Goal: Transaction & Acquisition: Purchase product/service

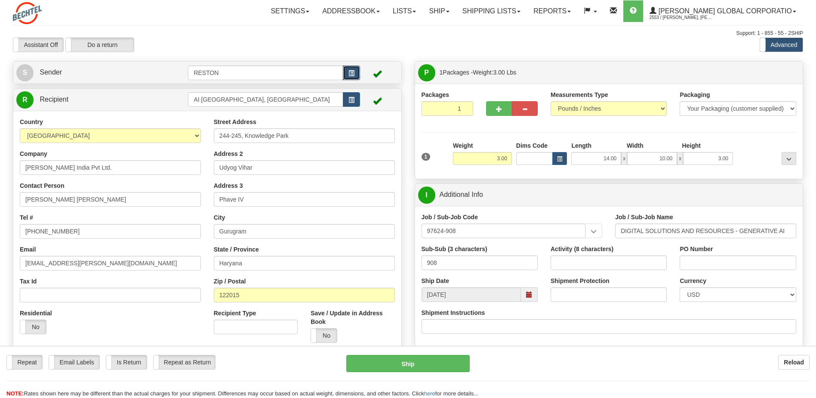
click at [352, 73] on span "button" at bounding box center [352, 74] width 6 height 6
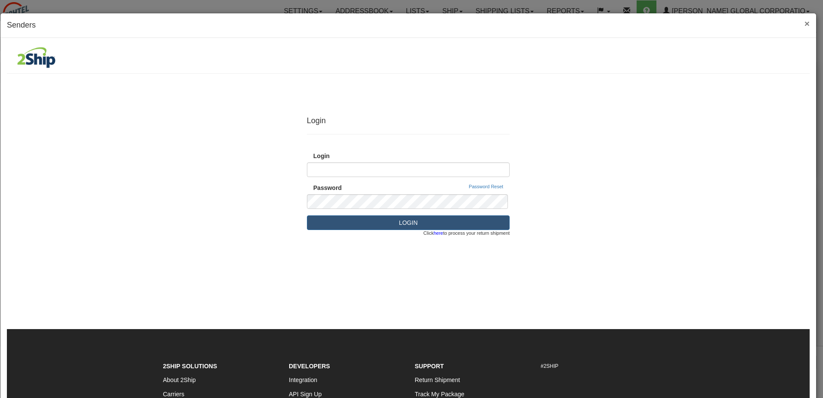
click at [804, 24] on span "×" at bounding box center [806, 24] width 5 height 10
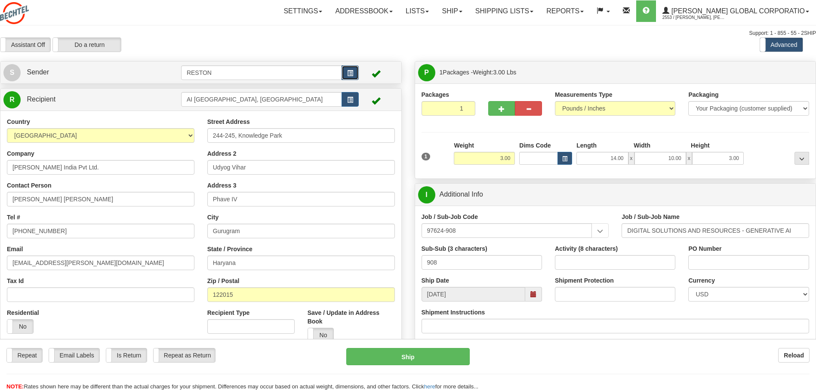
click at [349, 74] on span "button" at bounding box center [350, 74] width 6 height 6
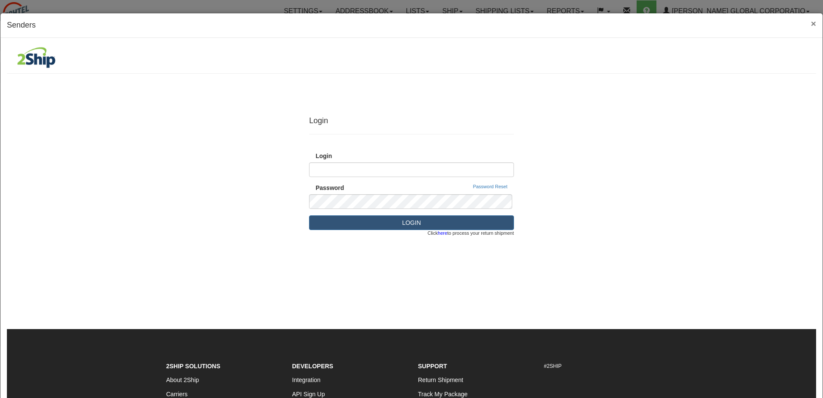
click at [811, 25] on span "×" at bounding box center [813, 24] width 5 height 10
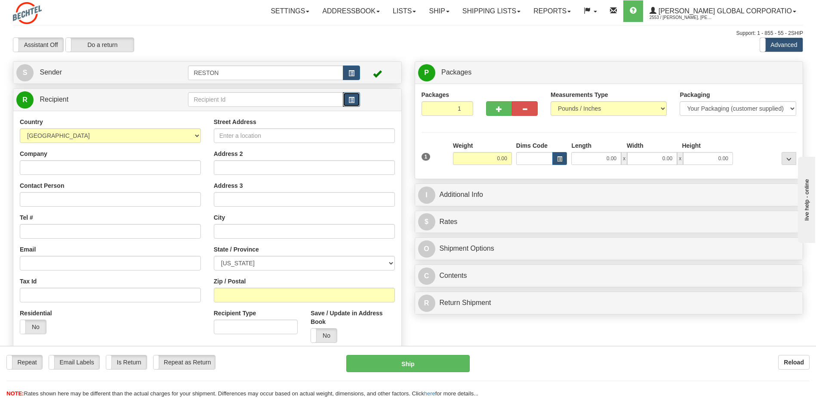
click at [349, 98] on span "button" at bounding box center [352, 100] width 6 height 6
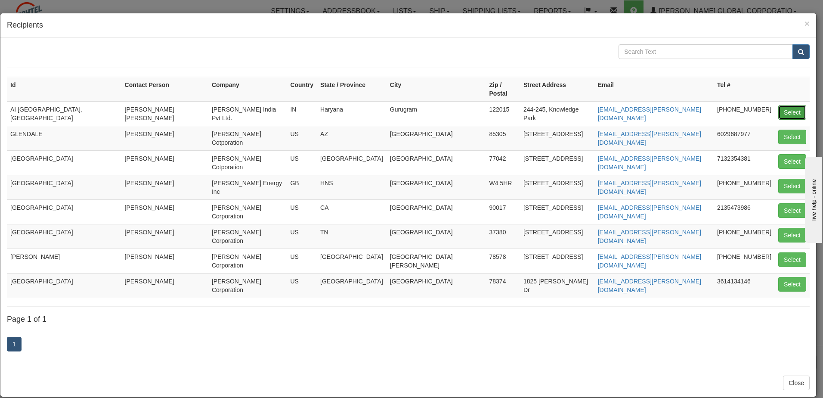
click at [784, 105] on button "Select" at bounding box center [792, 112] width 28 height 15
type input "AI [GEOGRAPHIC_DATA], [GEOGRAPHIC_DATA]"
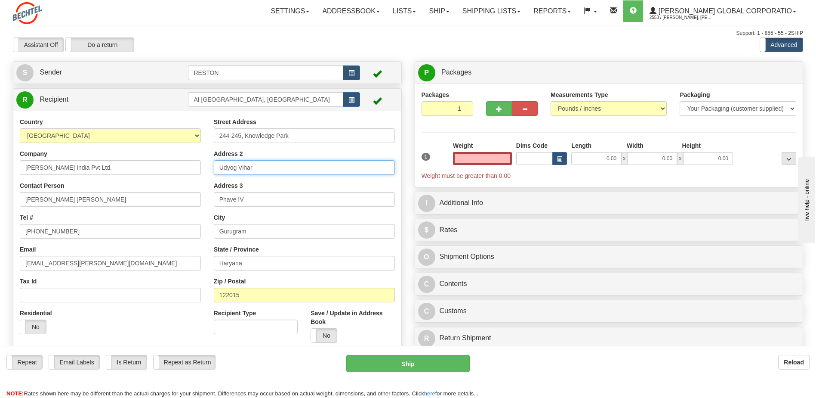
type input "0.00"
drag, startPoint x: 262, startPoint y: 167, endPoint x: 207, endPoint y: 167, distance: 55.1
click at [207, 167] on div "Street Address 244-245, Knowledge Park Address 2 Udyog Vihar Address 3 Phave IV…" at bounding box center [304, 232] width 194 height 231
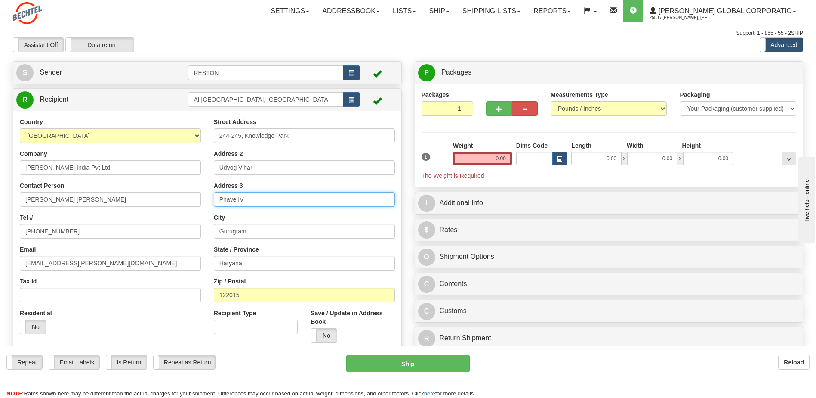
paste input "Udyog Vihar"
type input "Udyog Vihar, Phave IV"
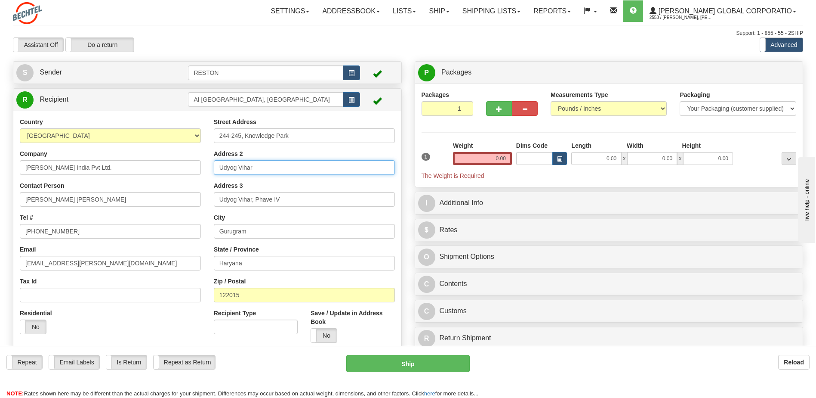
drag, startPoint x: 256, startPoint y: 167, endPoint x: 267, endPoint y: 170, distance: 10.6
click at [256, 167] on input "Udyog Vihar" at bounding box center [304, 167] width 181 height 15
type input "U"
type input "BT Building 6th Floor"
click at [307, 202] on input "Udyog Vihar, Phave IV" at bounding box center [304, 199] width 181 height 15
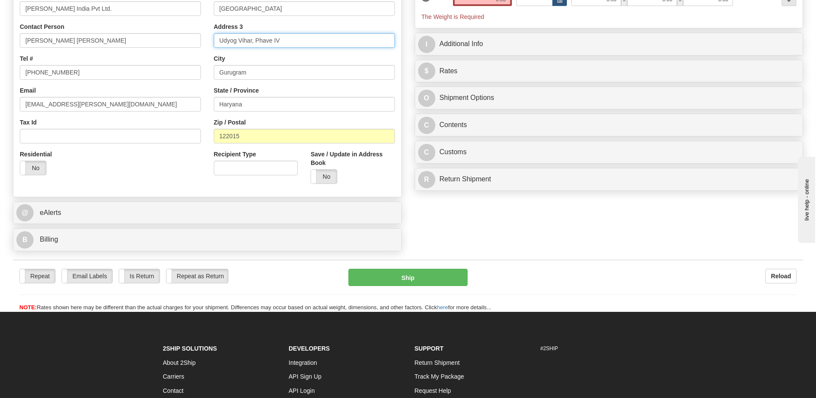
scroll to position [167, 0]
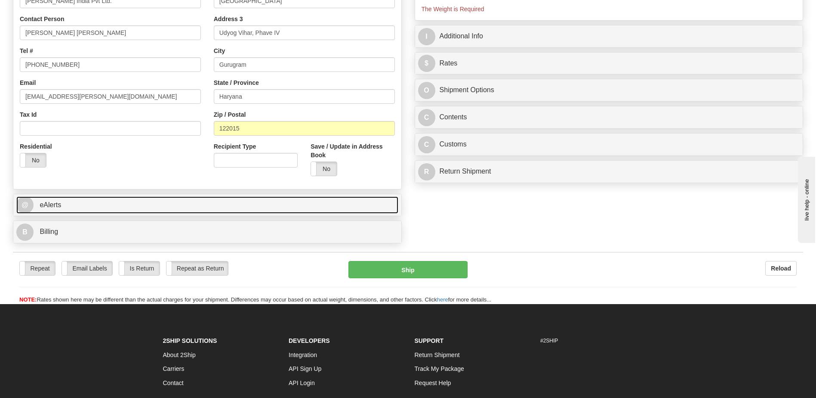
click at [24, 204] on span "@" at bounding box center [24, 204] width 17 height 17
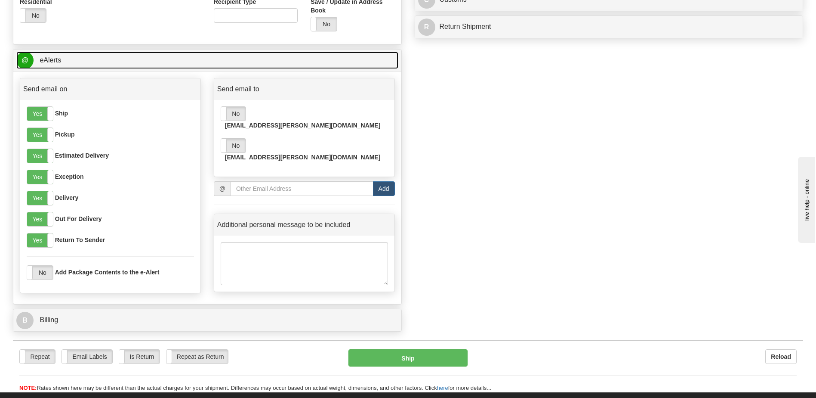
scroll to position [322, 0]
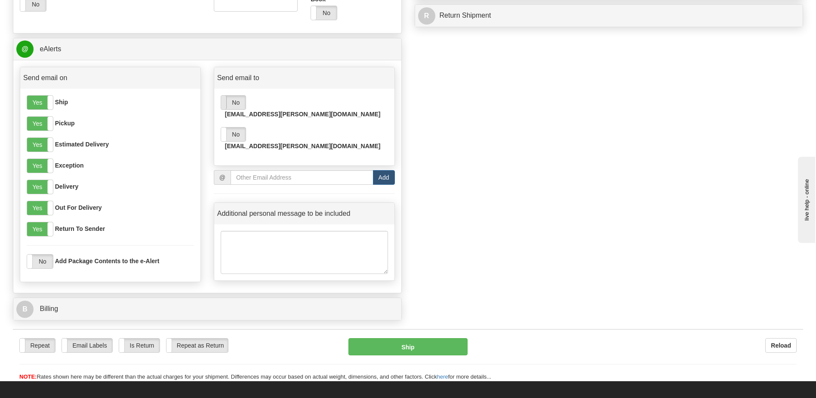
click at [226, 103] on span at bounding box center [221, 103] width 11 height 14
click at [223, 128] on span at bounding box center [221, 134] width 11 height 14
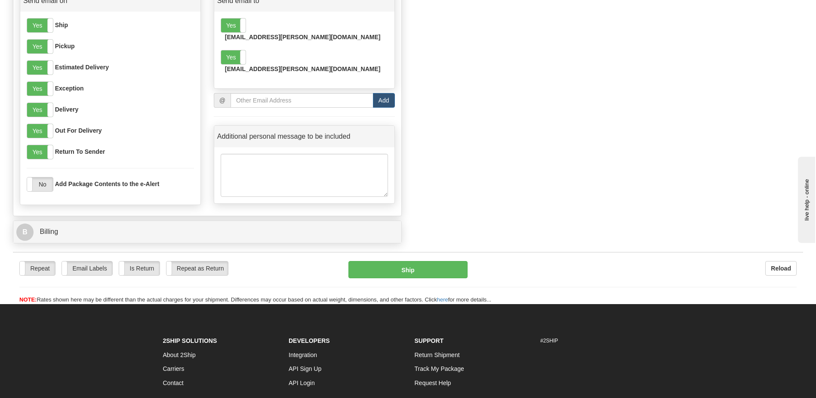
scroll to position [435, 0]
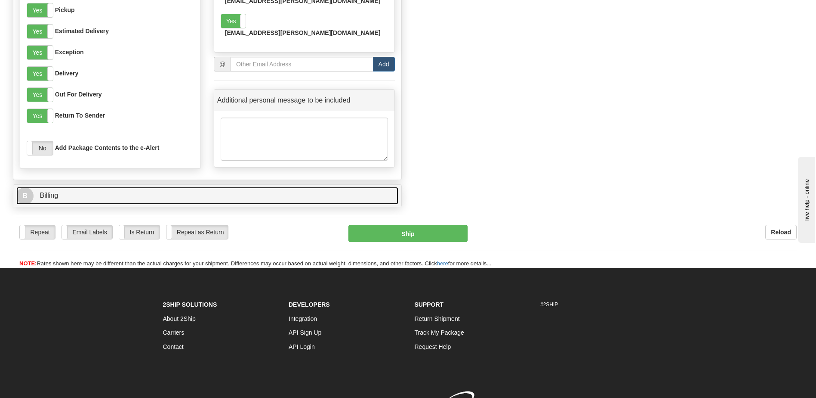
click at [23, 195] on span "B" at bounding box center [24, 195] width 17 height 17
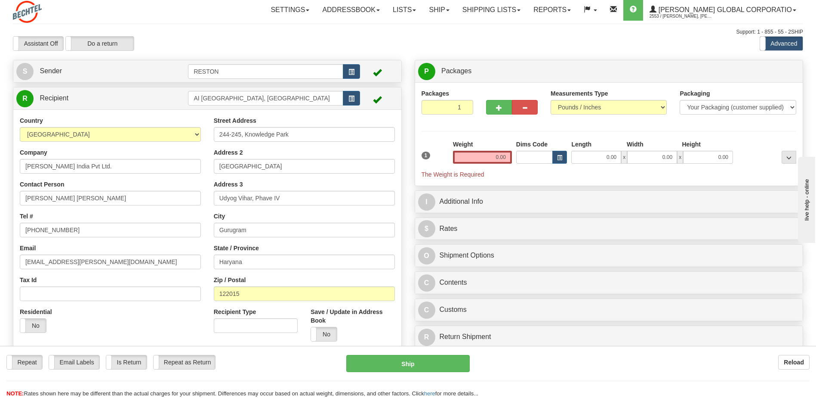
scroll to position [0, 0]
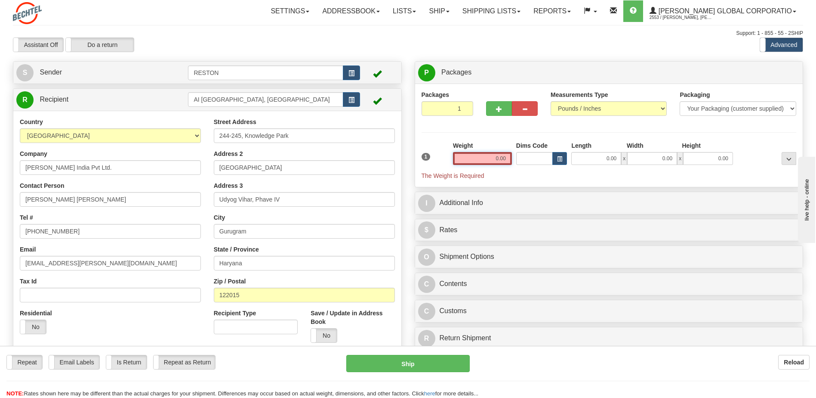
drag, startPoint x: 499, startPoint y: 157, endPoint x: 526, endPoint y: 162, distance: 27.9
click at [499, 157] on input "0.00" at bounding box center [482, 158] width 59 height 13
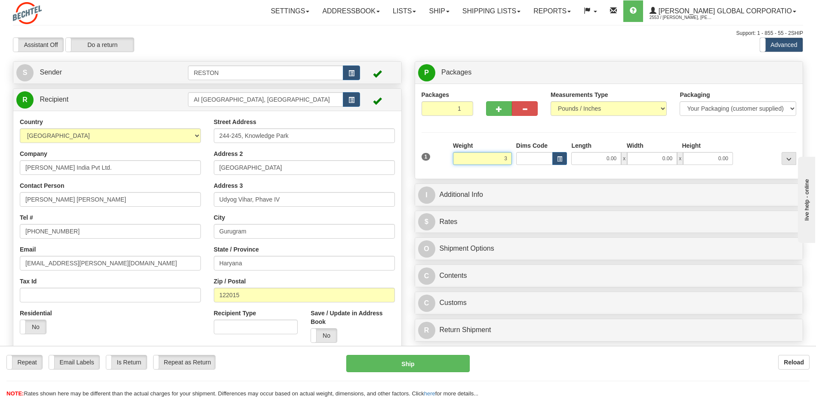
click button "Delete" at bounding box center [0, 0] width 0 height 0
type input "3.00"
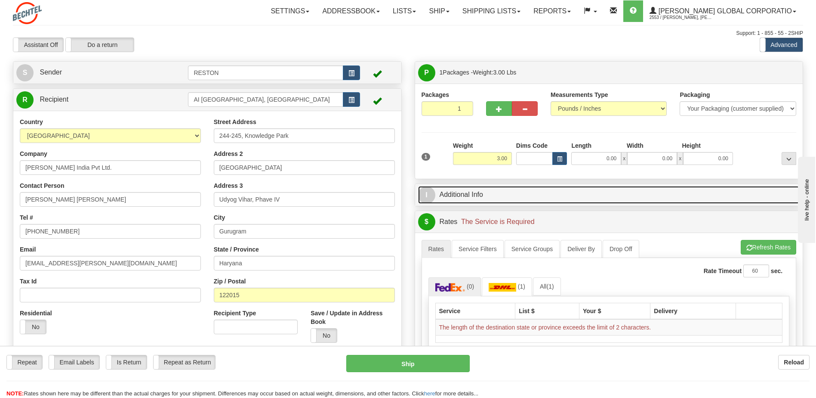
click at [424, 195] on span "I" at bounding box center [426, 194] width 17 height 17
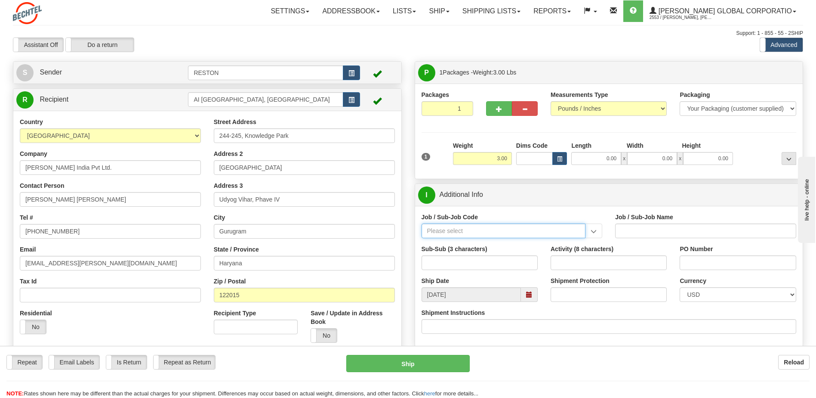
click at [444, 231] on input "Job / Sub-Job Code" at bounding box center [504, 230] width 164 height 15
click at [461, 230] on input "Job / Sub-Job Code" at bounding box center [504, 230] width 164 height 15
paste input "97624-908"
type input "97624-908"
type input "DIGITAL SOLUTIONS AND RESOURCES - GENERATIVE AI"
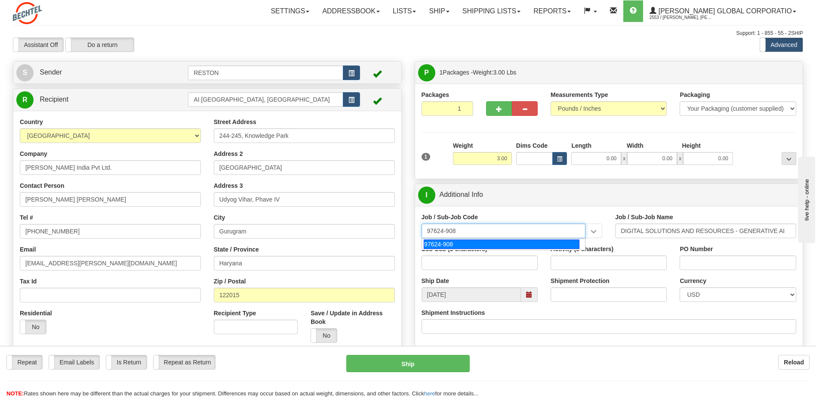
type input "97624-908"
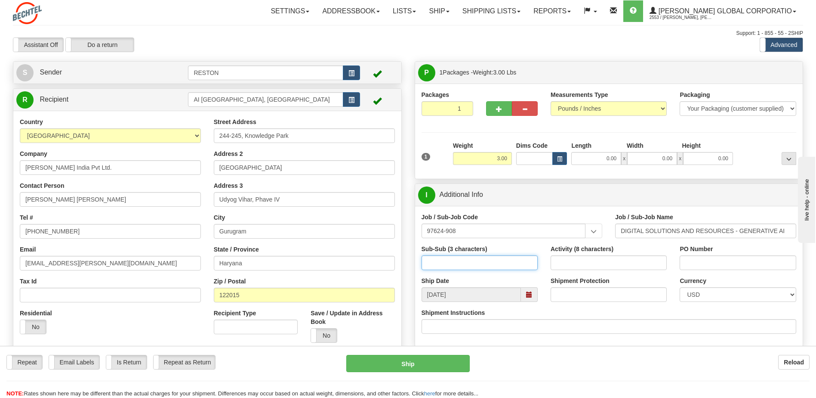
click at [466, 265] on input "Sub-Sub (3 characters)" at bounding box center [480, 262] width 116 height 15
type input "908"
click at [537, 273] on div "Sub-Sub (3 characters) 908" at bounding box center [479, 260] width 129 height 32
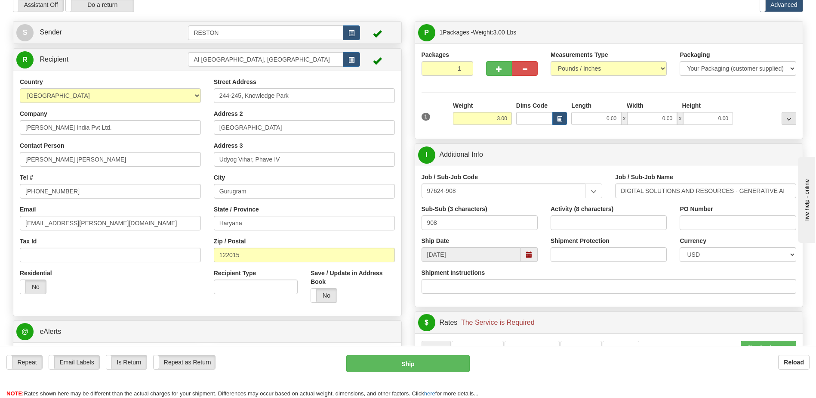
scroll to position [47, 0]
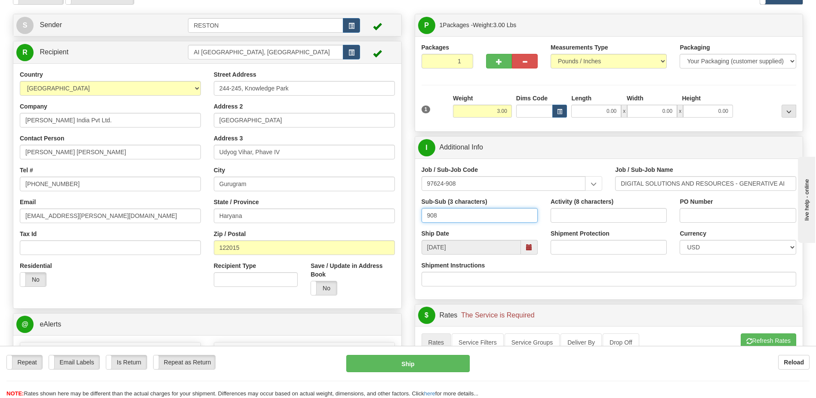
drag, startPoint x: 444, startPoint y: 218, endPoint x: 407, endPoint y: 215, distance: 37.1
click at [407, 14] on div "Create a label for the return Create Pickup Without Label S Sender RESTON" at bounding box center [407, 14] width 803 height 0
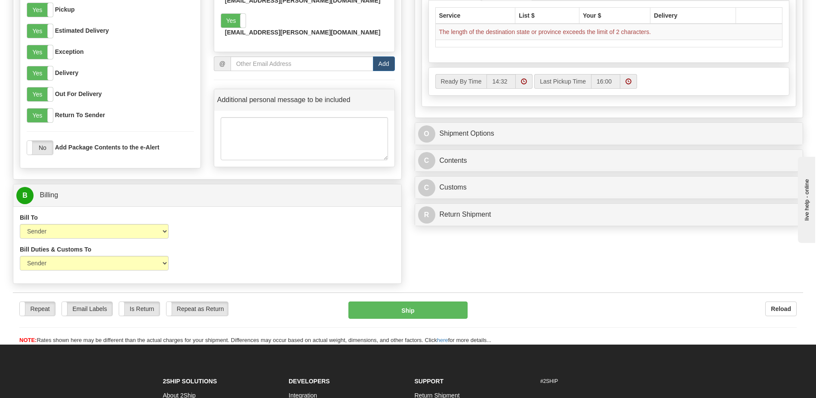
scroll to position [464, 0]
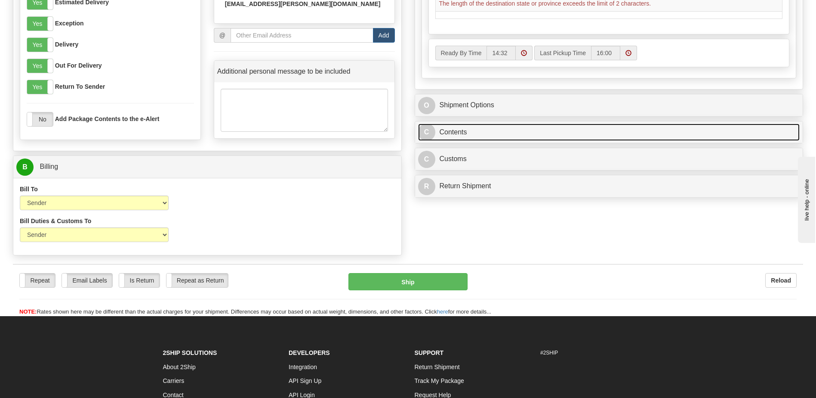
click at [426, 132] on span "C" at bounding box center [426, 131] width 17 height 17
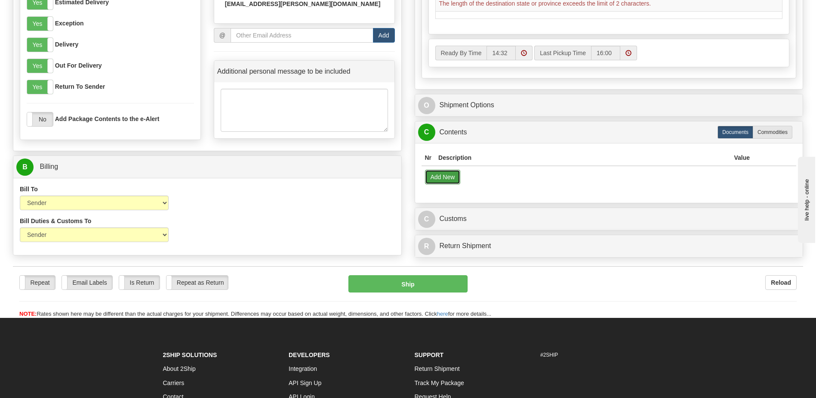
click at [448, 179] on button "Add New" at bounding box center [443, 177] width 36 height 15
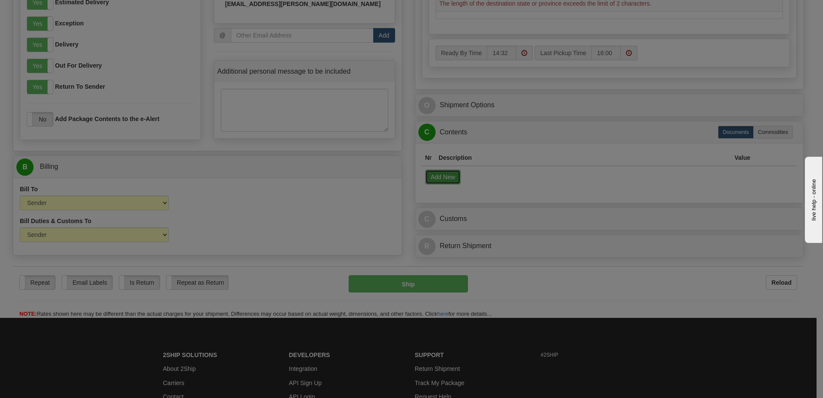
select select "US"
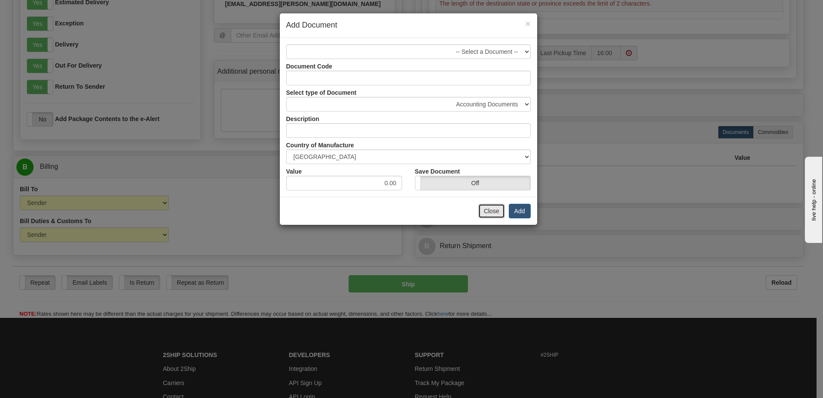
click at [499, 213] on button "Close" at bounding box center [491, 211] width 27 height 15
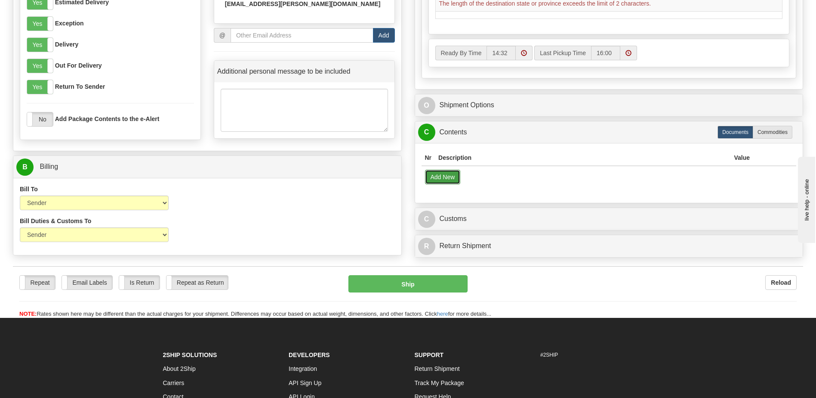
click at [447, 178] on button "Add New" at bounding box center [443, 177] width 36 height 15
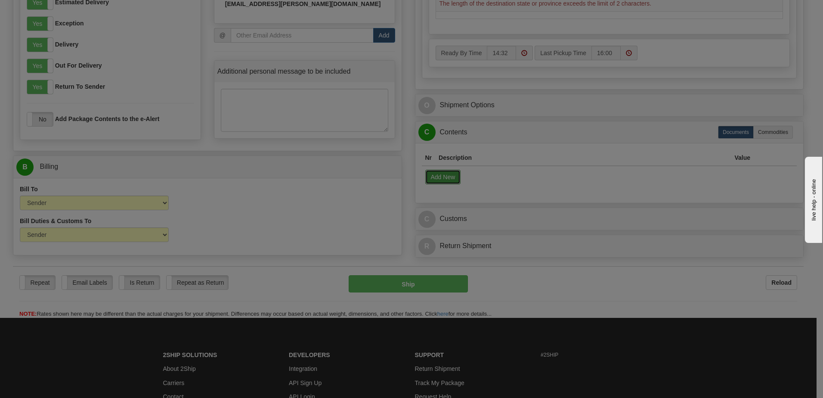
select select "US"
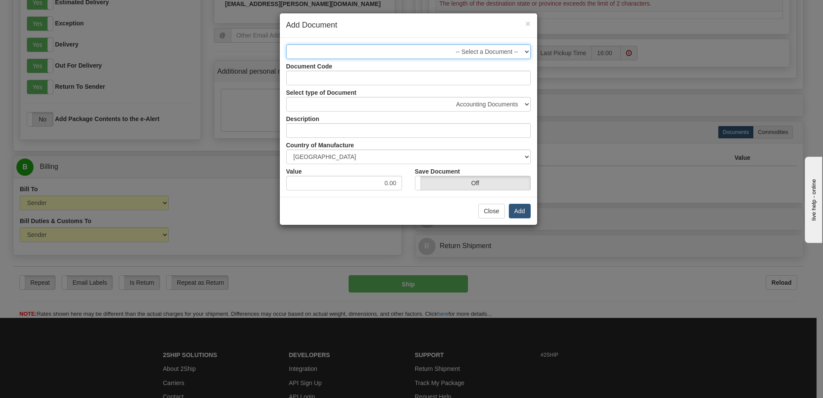
click at [525, 50] on select "-- Select a Document --" at bounding box center [408, 51] width 244 height 15
click at [295, 82] on input "Document Code" at bounding box center [408, 78] width 244 height 15
click at [525, 51] on select "-- Select a Document --" at bounding box center [408, 51] width 244 height 15
click at [286, 44] on select "-- Select a Document --" at bounding box center [408, 51] width 244 height 15
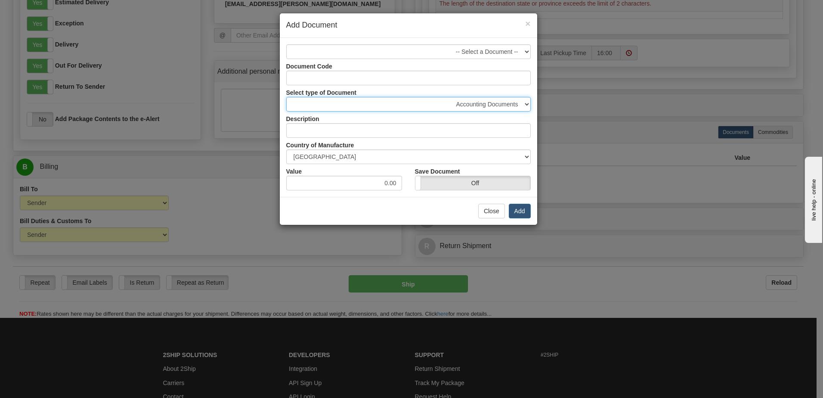
click at [528, 105] on select "Accounting Documents Analysis Reports Applications (Completed) Bank Statements …" at bounding box center [408, 104] width 244 height 15
select select "13"
click at [286, 97] on select "Accounting Documents Analysis Reports Applications (Completed) Bank Statements …" at bounding box center [408, 104] width 244 height 15
type input "Conference Reports"
click at [521, 209] on button "Add" at bounding box center [520, 211] width 22 height 15
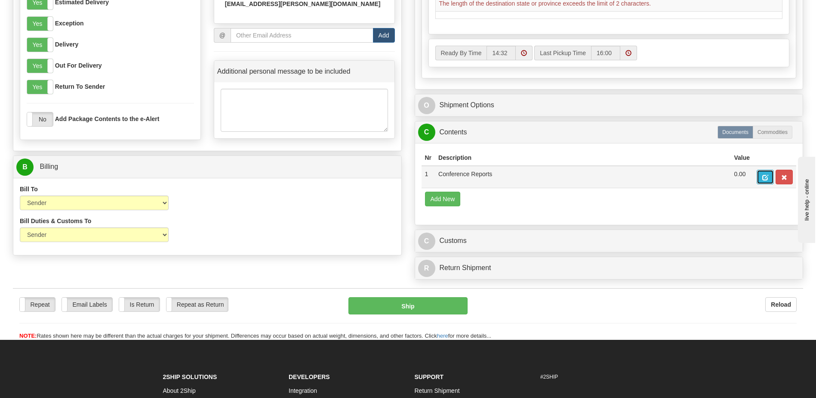
click at [764, 176] on span "button" at bounding box center [765, 178] width 6 height 6
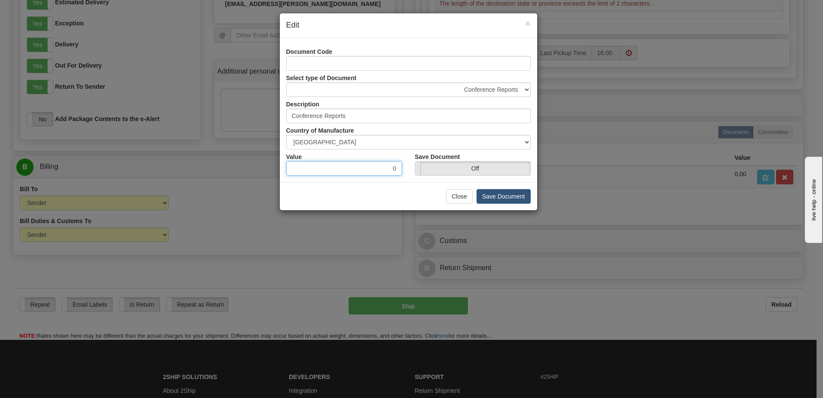
drag, startPoint x: 398, startPoint y: 171, endPoint x: 418, endPoint y: 173, distance: 19.9
click at [398, 171] on input "0" at bounding box center [344, 168] width 116 height 15
type input "1.0"
click at [514, 194] on button "Save Document" at bounding box center [503, 196] width 54 height 15
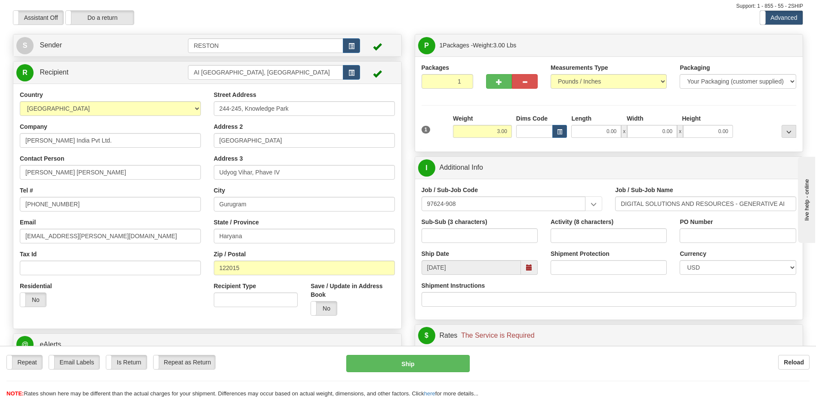
scroll to position [12, 0]
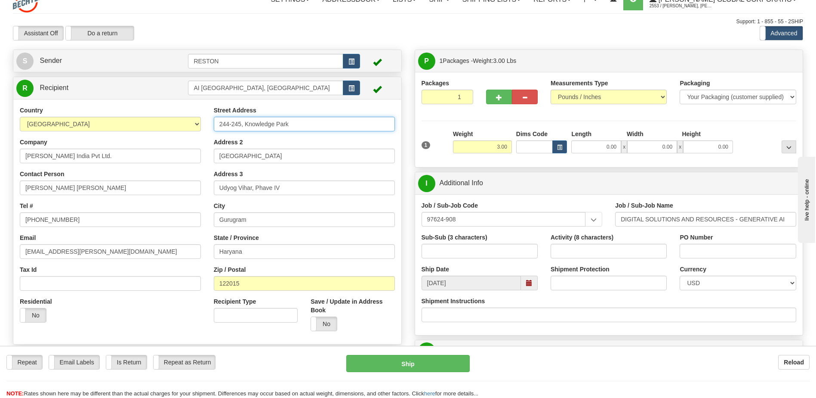
click at [244, 127] on input "244-245, Knowledge Park" at bounding box center [304, 124] width 181 height 15
type input "244-245 Knowledge Park"
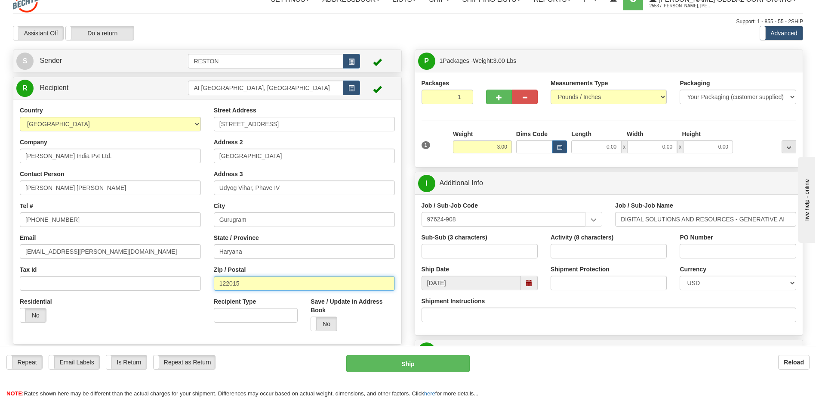
click at [334, 282] on input "122015" at bounding box center [304, 283] width 181 height 15
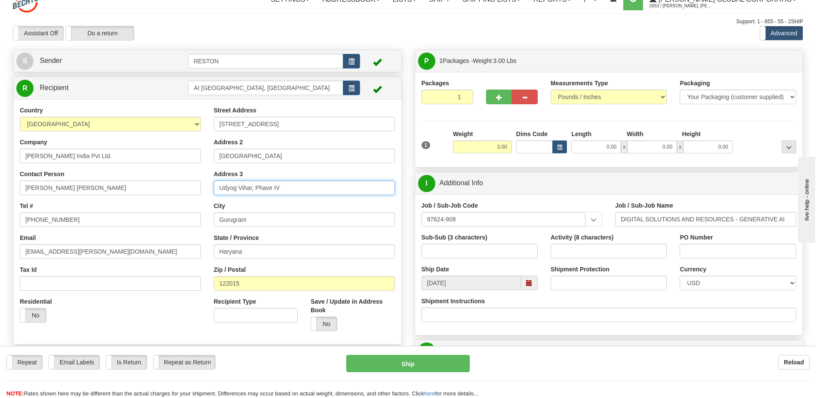
drag, startPoint x: 258, startPoint y: 187, endPoint x: 458, endPoint y: 181, distance: 200.2
click at [258, 187] on input "Udyog Vihar, Phave IV" at bounding box center [304, 187] width 181 height 15
type input "Udyog Vihar, Phase IV"
click at [325, 204] on div "City Gurugram" at bounding box center [304, 213] width 181 height 25
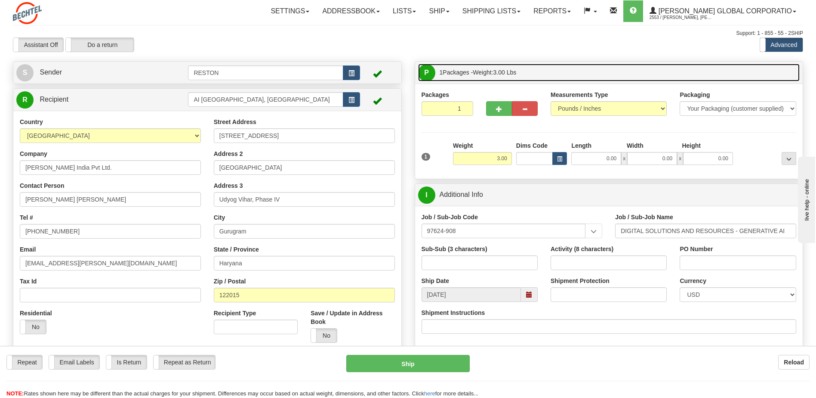
click at [556, 68] on link "P Packages 1 Packages - Weight: 3.00 Lbs" at bounding box center [609, 73] width 382 height 18
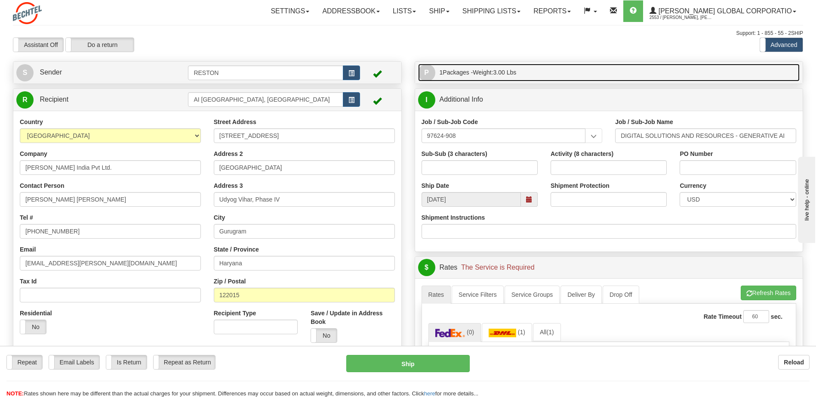
click at [427, 71] on span "P" at bounding box center [426, 72] width 17 height 17
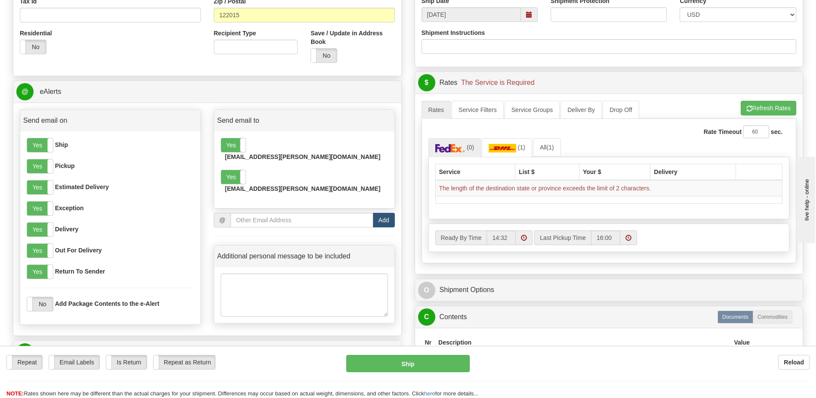
scroll to position [302, 0]
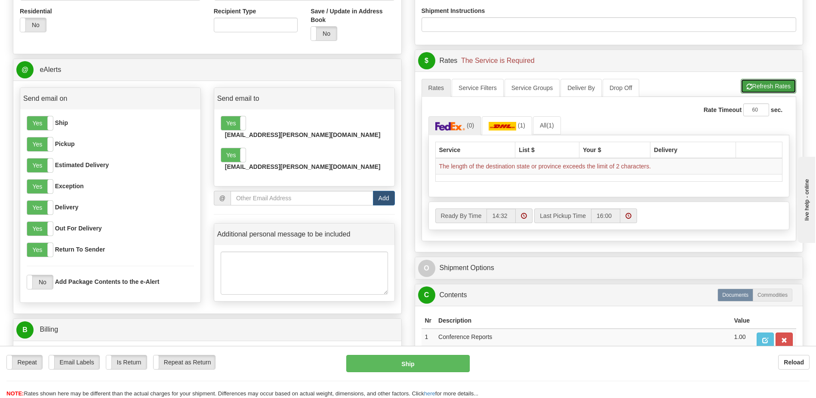
click at [751, 85] on button "Refresh Rates" at bounding box center [769, 86] width 56 height 15
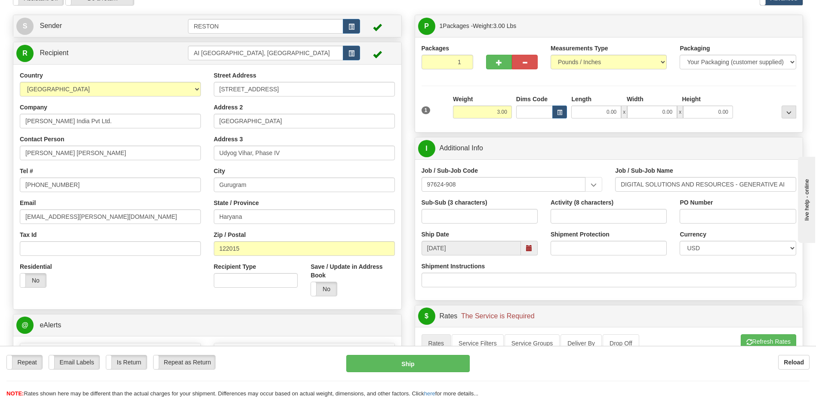
scroll to position [45, 0]
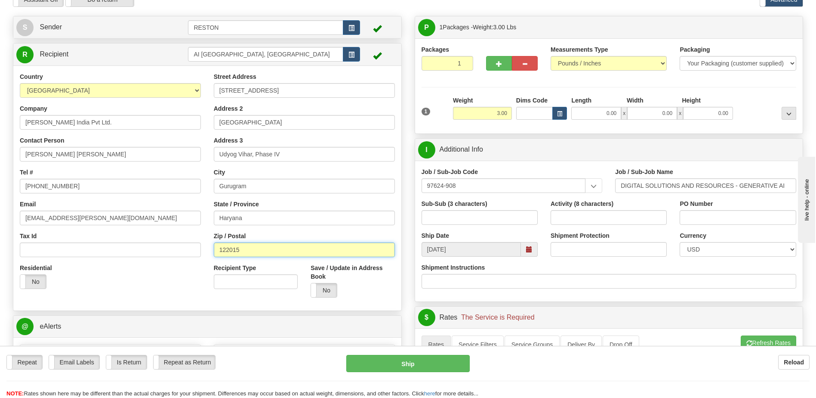
click at [249, 250] on input "122015" at bounding box center [304, 249] width 181 height 15
drag, startPoint x: 220, startPoint y: 251, endPoint x: 281, endPoint y: 256, distance: 60.8
click at [225, 252] on input "122015" at bounding box center [304, 249] width 181 height 15
drag, startPoint x: 281, startPoint y: 265, endPoint x: 37, endPoint y: 118, distance: 285.3
click at [281, 265] on div "Recipient Type" at bounding box center [256, 275] width 84 height 25
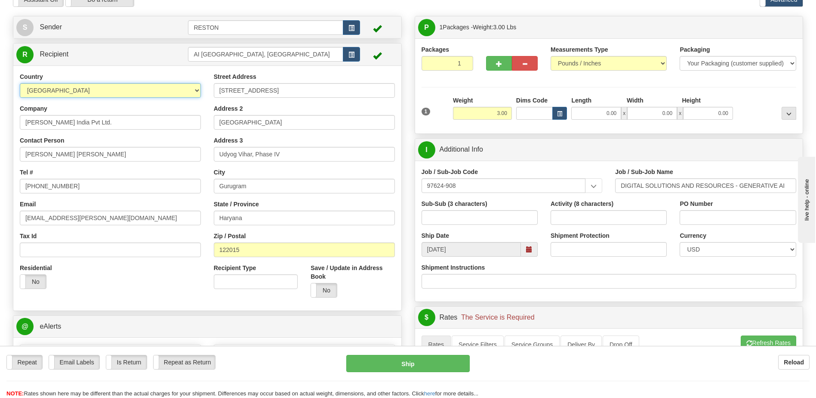
click at [79, 90] on select "AFGHANISTAN ALAND ISLANDS ALBANIA ALGERIA AMERICAN SAMOA ANDORRA ANGOLA ANGUILL…" at bounding box center [110, 90] width 181 height 15
click at [59, 89] on select "AFGHANISTAN ALAND ISLANDS ALBANIA ALGERIA AMERICAN SAMOA ANDORRA ANGOLA ANGUILL…" at bounding box center [110, 90] width 181 height 15
click at [139, 72] on div "Country AFGHANISTAN ALAND ISLANDS ALBANIA ALGERIA AMERICAN SAMOA ANDORRA ANGOLA…" at bounding box center [110, 84] width 181 height 25
click at [299, 234] on div "Zip / Postal 122015" at bounding box center [304, 243] width 181 height 25
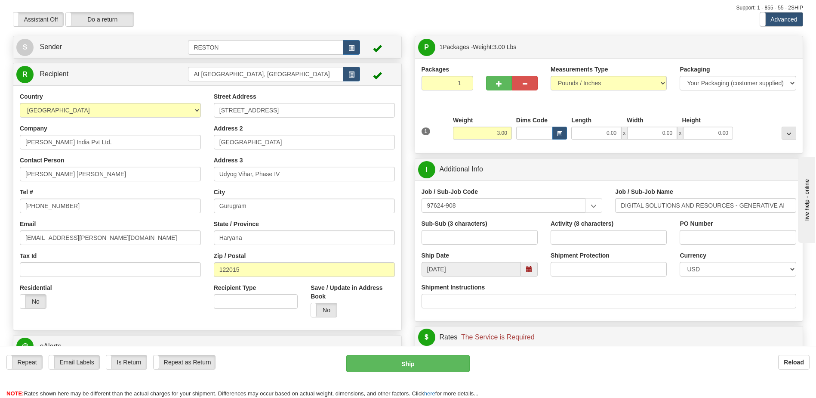
scroll to position [25, 0]
click at [793, 82] on select "Your Packaging (customer supplied) Envelope (carrier supplied) Pack (carrier su…" at bounding box center [738, 84] width 116 height 15
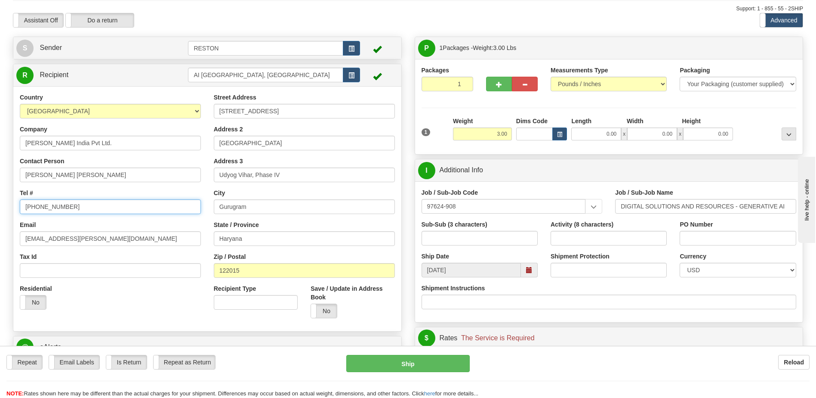
click at [28, 205] on input "[PHONE_NUMBER]" at bounding box center [110, 206] width 181 height 15
type input "911244097216"
click at [207, 158] on div "Street Address 244-245 Knowledge Park Address 2 BT Building 6th Floor Address 3…" at bounding box center [304, 208] width 194 height 231
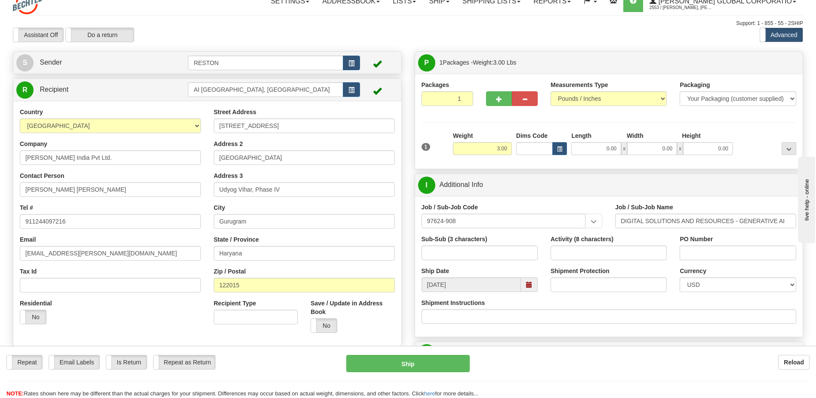
scroll to position [0, 0]
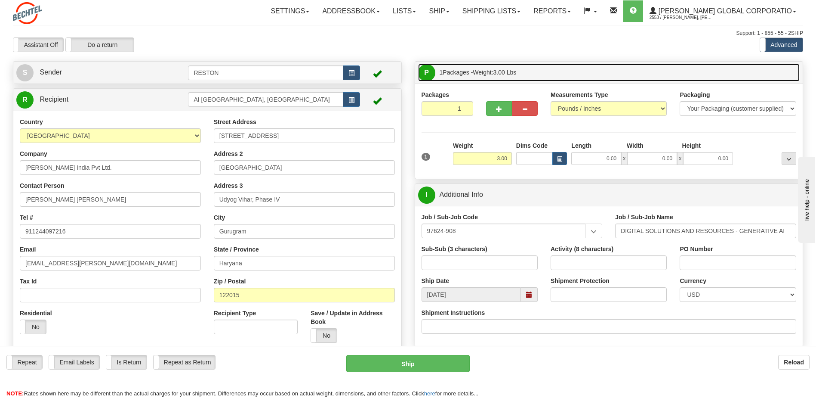
click at [642, 67] on link "P Packages 1 Packages - Weight: 3.00 Lbs" at bounding box center [609, 73] width 382 height 18
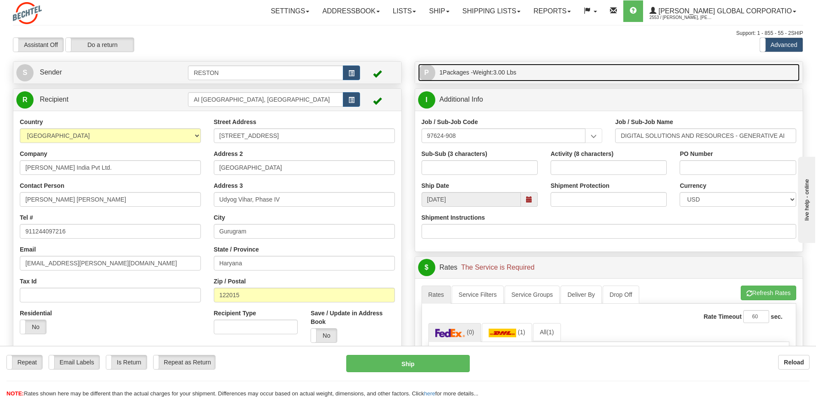
click at [426, 72] on span "P" at bounding box center [426, 72] width 17 height 17
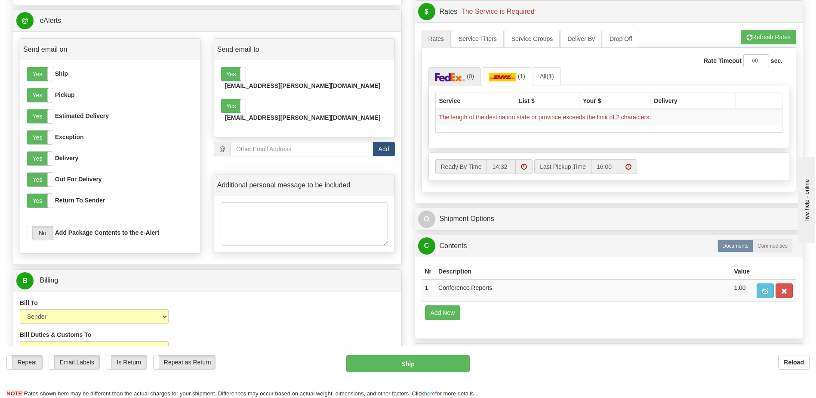
scroll to position [352, 0]
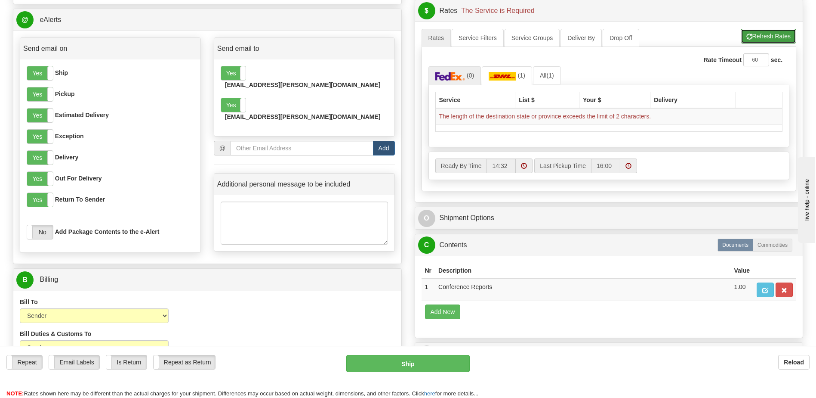
click at [774, 37] on button "Refresh Rates" at bounding box center [769, 36] width 56 height 15
click at [491, 76] on img at bounding box center [503, 76] width 28 height 9
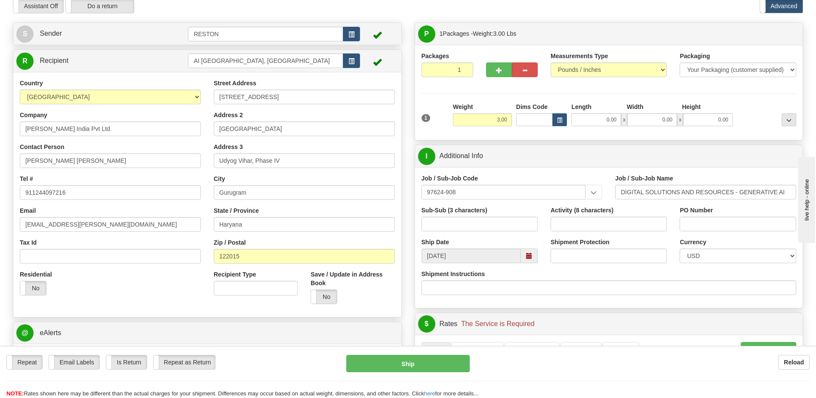
scroll to position [38, 0]
click at [500, 120] on input "3.00" at bounding box center [482, 120] width 59 height 13
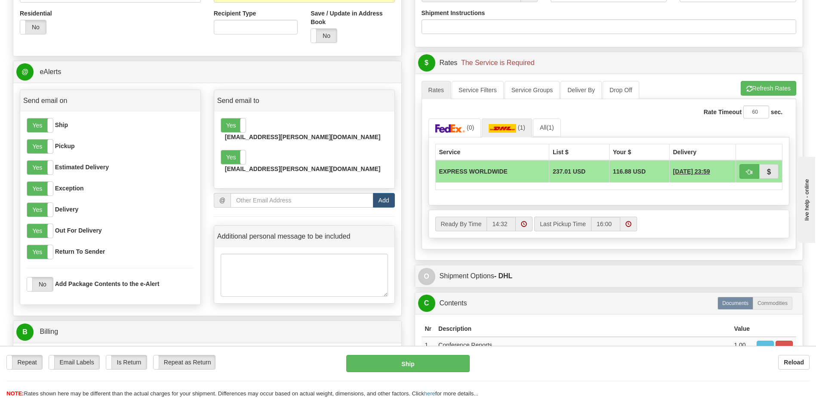
scroll to position [309, 0]
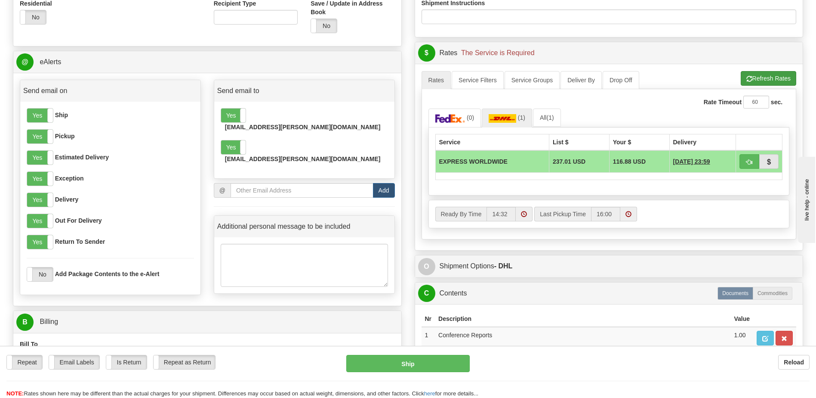
type input "2.00"
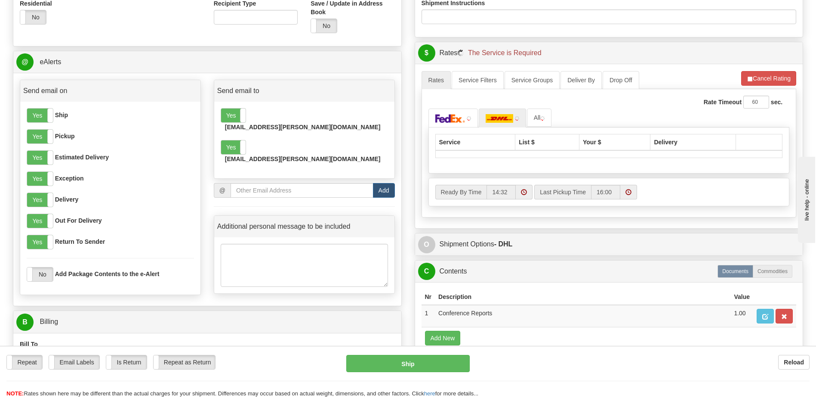
click at [774, 77] on li "Refresh Rates Cancel Rating" at bounding box center [768, 78] width 55 height 15
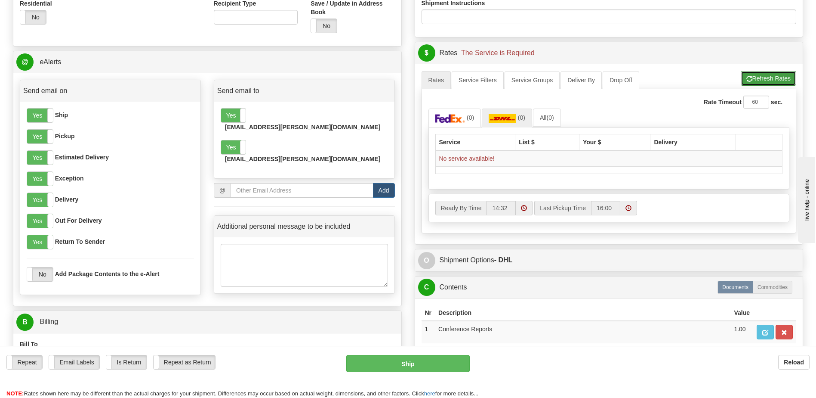
click at [774, 77] on button "Refresh Rates" at bounding box center [769, 78] width 56 height 15
click at [524, 209] on span at bounding box center [524, 208] width 6 height 6
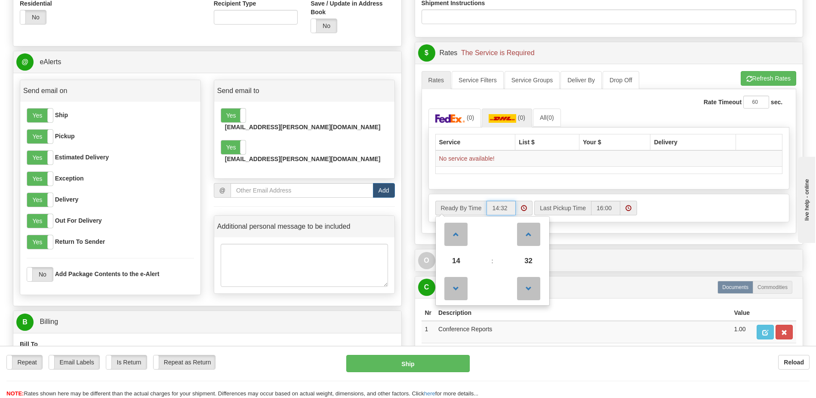
click at [524, 209] on span at bounding box center [524, 208] width 6 height 6
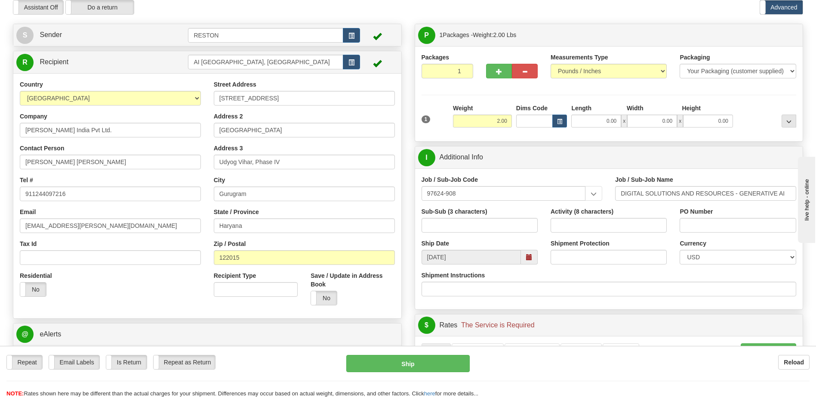
scroll to position [40, 0]
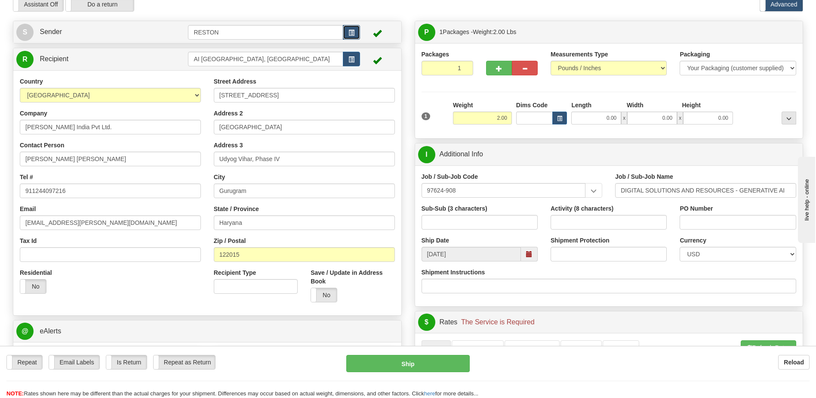
click at [353, 34] on span "button" at bounding box center [352, 33] width 6 height 6
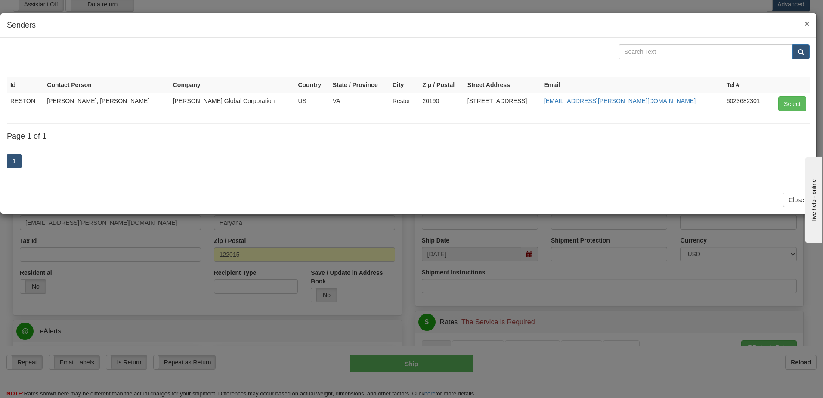
click at [804, 21] on span "×" at bounding box center [806, 24] width 5 height 10
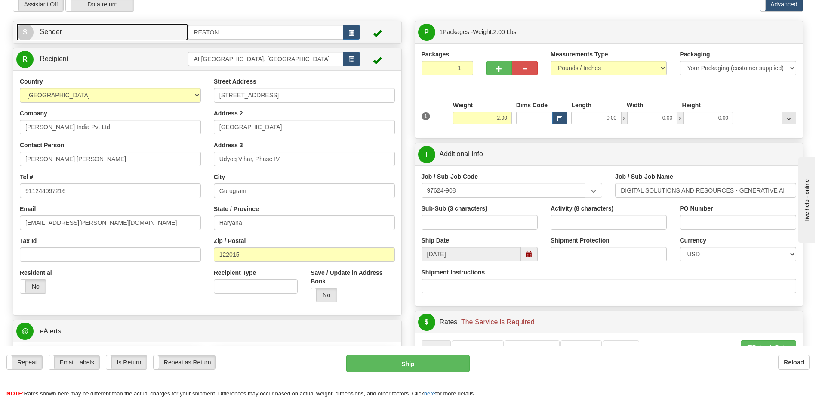
click at [25, 33] on span "S" at bounding box center [24, 32] width 17 height 17
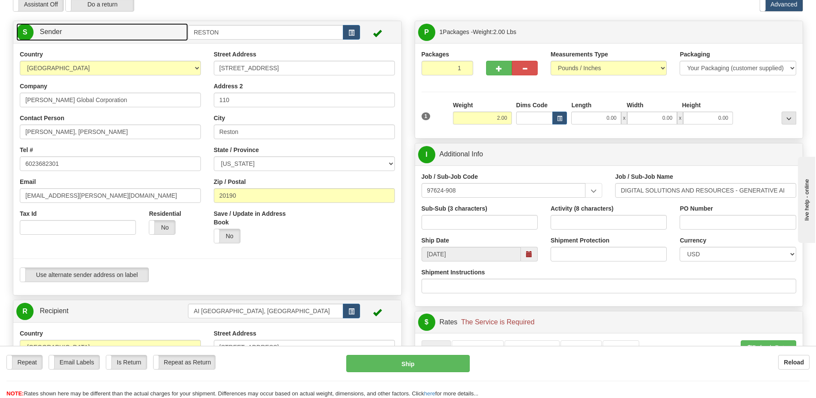
click at [24, 32] on span "S" at bounding box center [24, 32] width 17 height 17
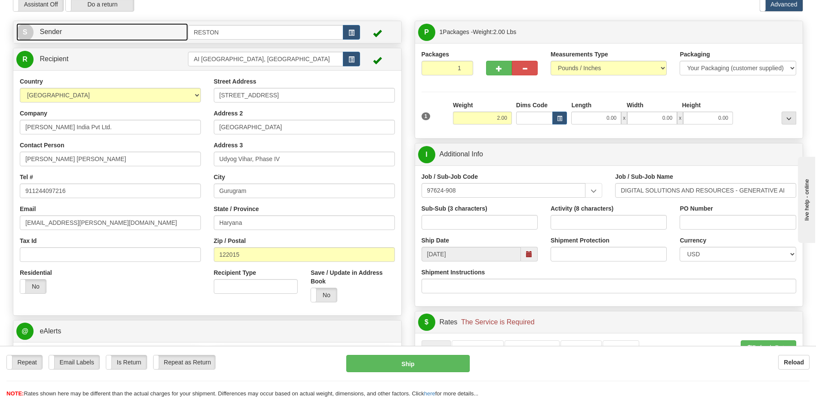
click at [26, 31] on span "S" at bounding box center [24, 32] width 17 height 17
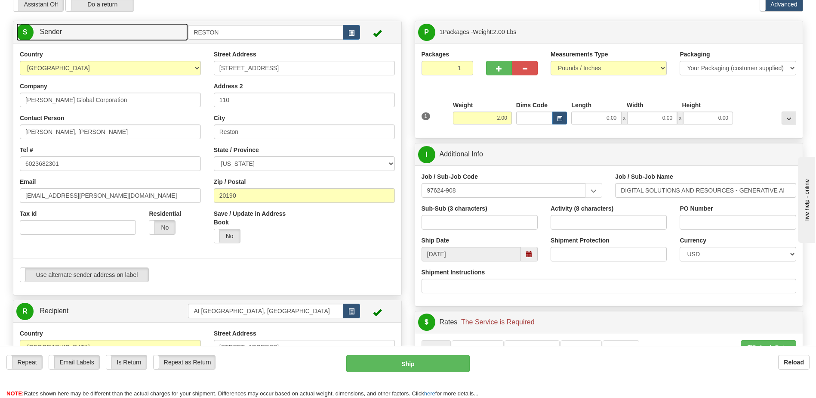
click at [24, 29] on span "S" at bounding box center [24, 32] width 17 height 17
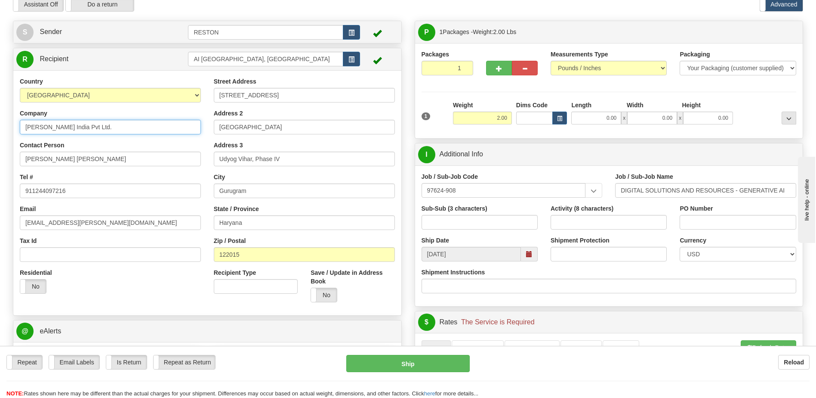
click at [99, 127] on input "[PERSON_NAME] India Pvt Ltd." at bounding box center [110, 127] width 181 height 15
type input "Bechtel India Pvt Ltd"
click at [107, 142] on div "Contact Person Namrta Gupta Rajvanshi" at bounding box center [110, 153] width 181 height 25
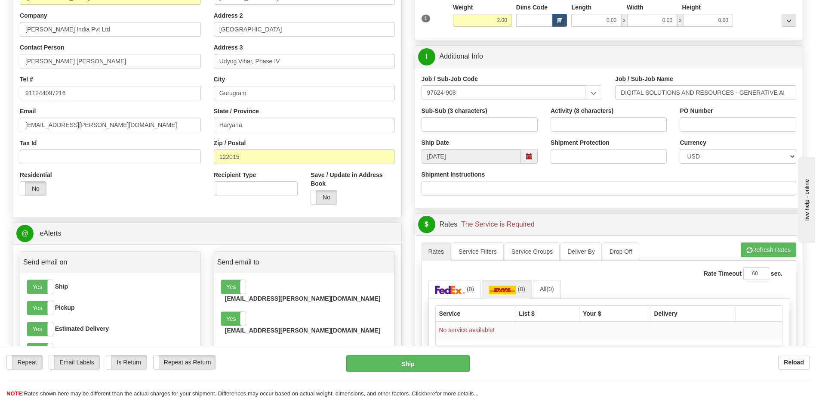
scroll to position [141, 0]
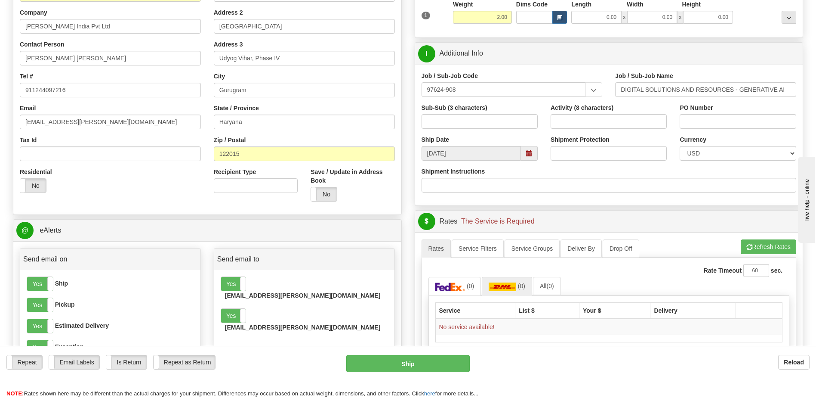
click at [531, 154] on span at bounding box center [529, 153] width 6 height 6
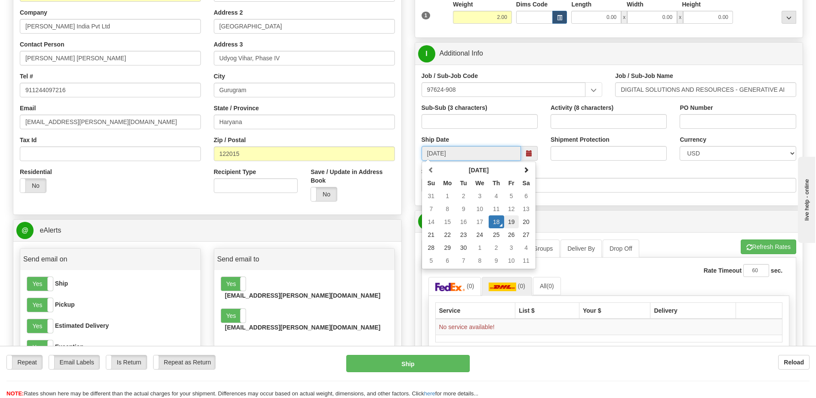
click at [514, 221] on td "19" at bounding box center [511, 221] width 15 height 13
type input "09/19/2025"
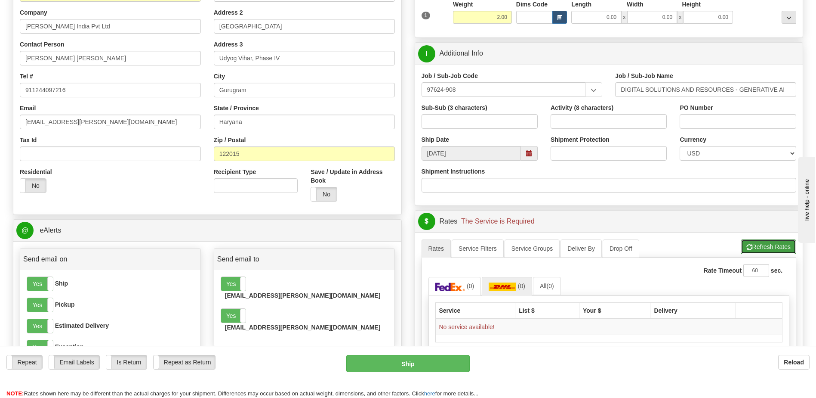
click at [758, 244] on button "Refresh Rates" at bounding box center [769, 246] width 56 height 15
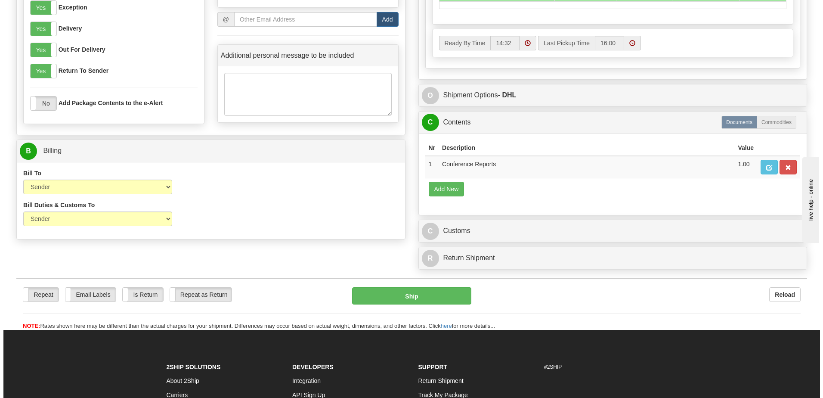
scroll to position [484, 0]
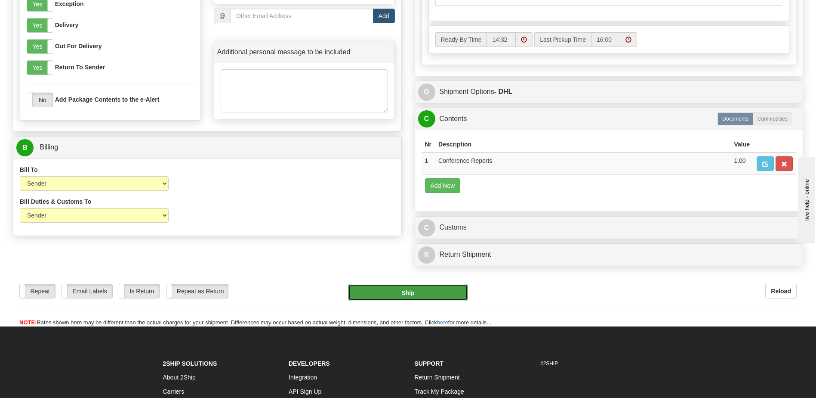
click at [399, 290] on button "Ship" at bounding box center [408, 292] width 119 height 17
type input "D"
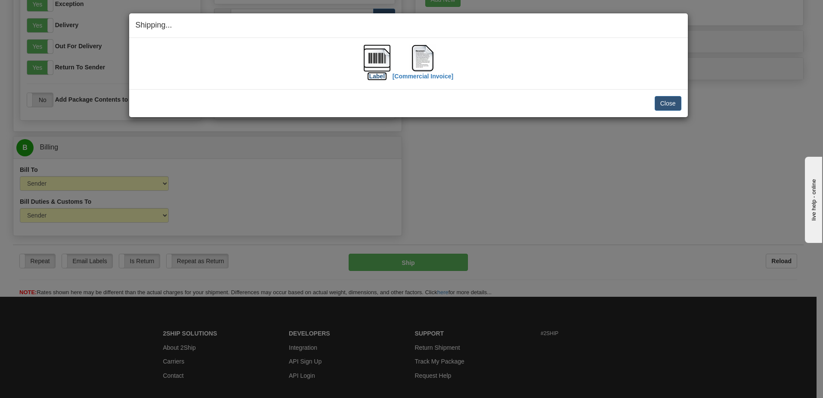
click at [380, 60] on img at bounding box center [377, 58] width 28 height 28
click at [418, 64] on img at bounding box center [423, 58] width 28 height 28
click at [658, 105] on button "Close" at bounding box center [667, 103] width 27 height 15
